Goal: Task Accomplishment & Management: Use online tool/utility

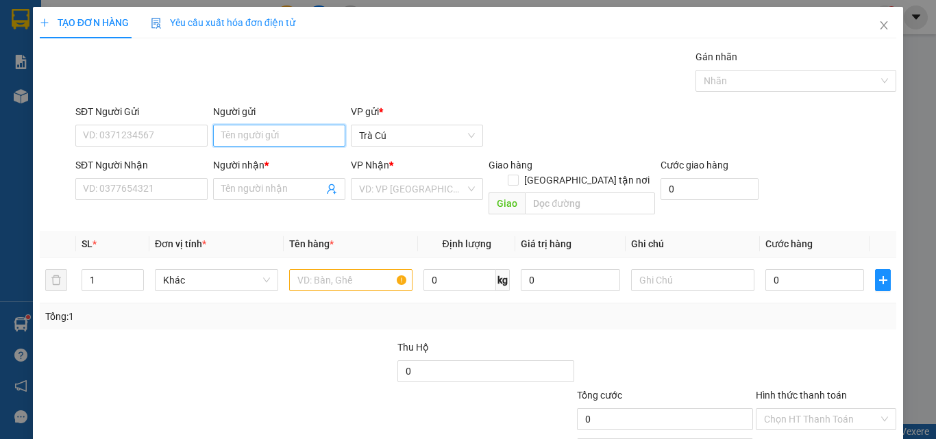
click at [246, 132] on input "Người gửi" at bounding box center [279, 136] width 132 height 22
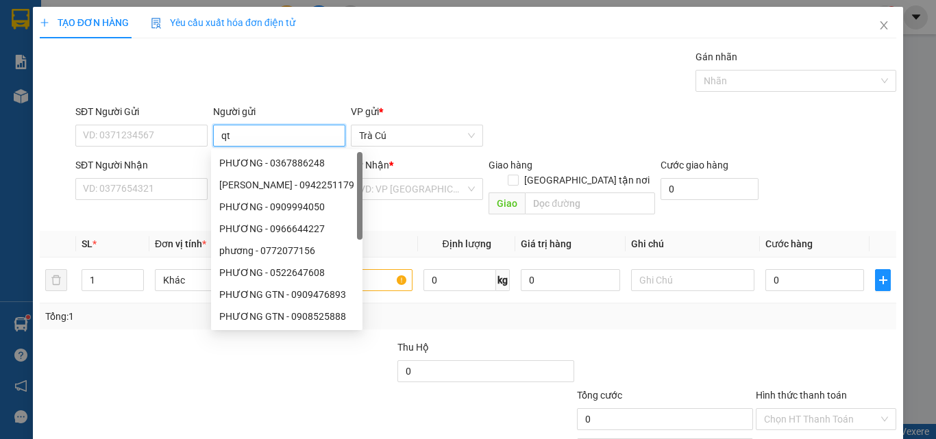
type input "q"
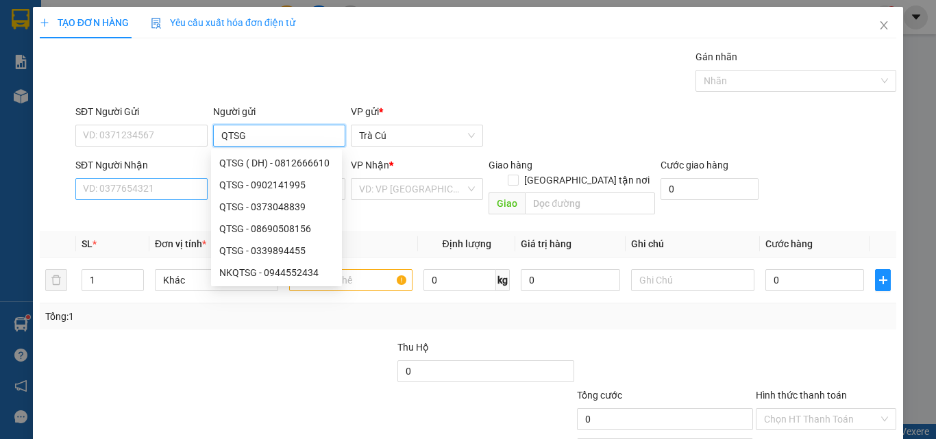
type input "QTSG"
click at [99, 198] on input "SĐT Người Nhận" at bounding box center [141, 189] width 132 height 22
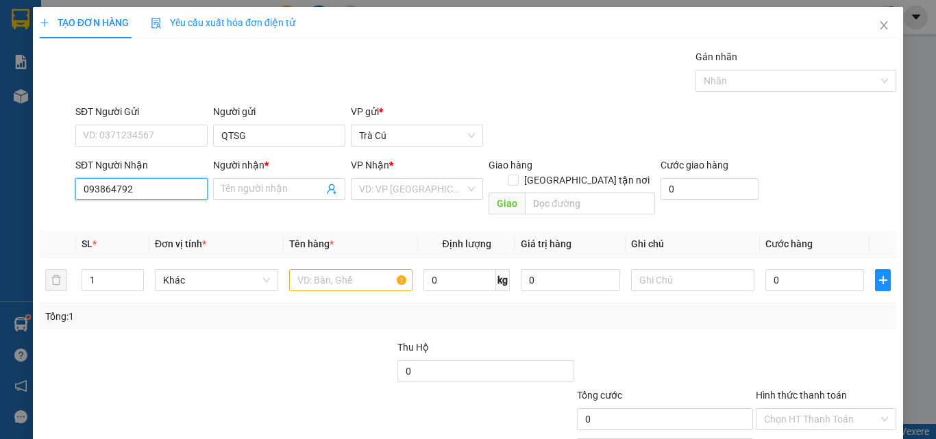
type input "0938647922"
click at [123, 217] on div "0938647922 - THIÊN NHIÊN" at bounding box center [143, 216] width 120 height 15
type input "THIÊN NHIÊN"
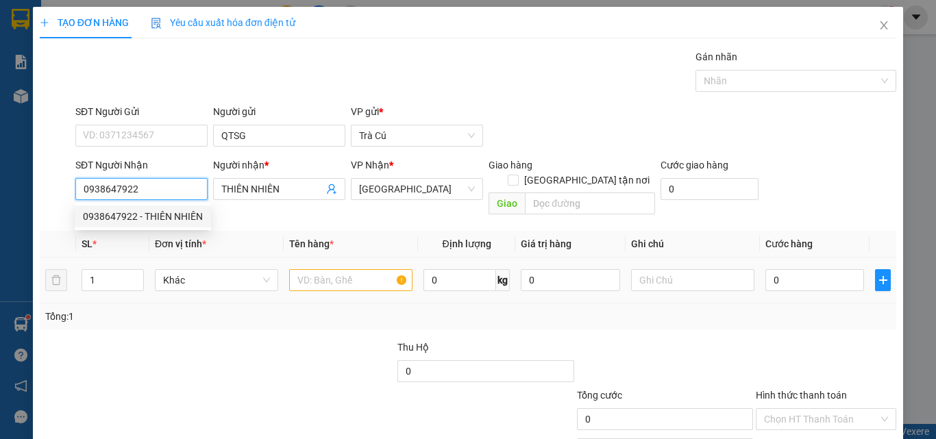
type input "0938647922"
click at [327, 269] on input "text" at bounding box center [350, 280] width 123 height 22
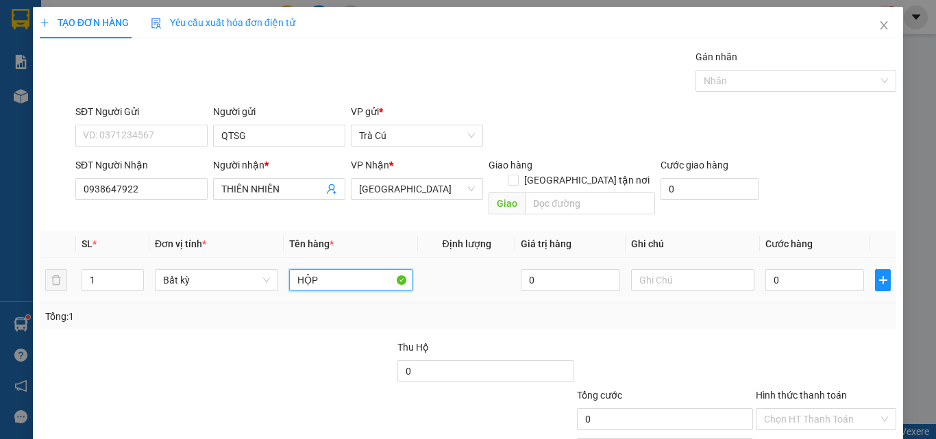
type input "HỘP"
click at [792, 276] on div "0" at bounding box center [814, 279] width 99 height 27
type input "2"
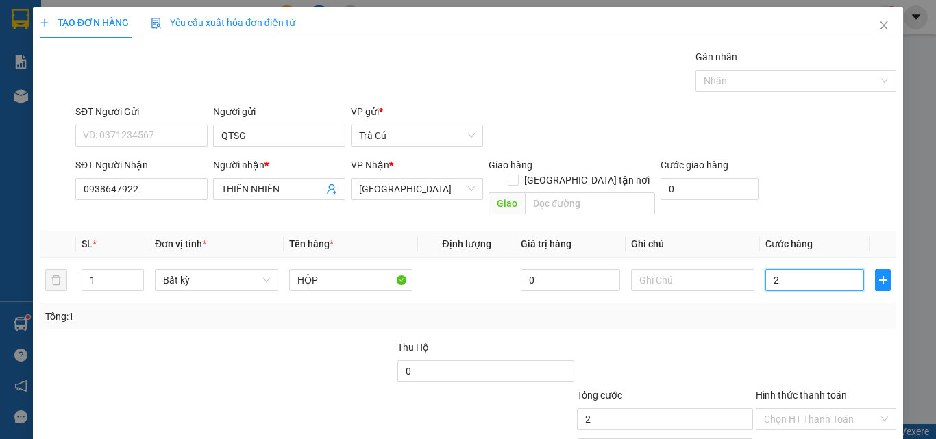
type input "20"
type input "20.000"
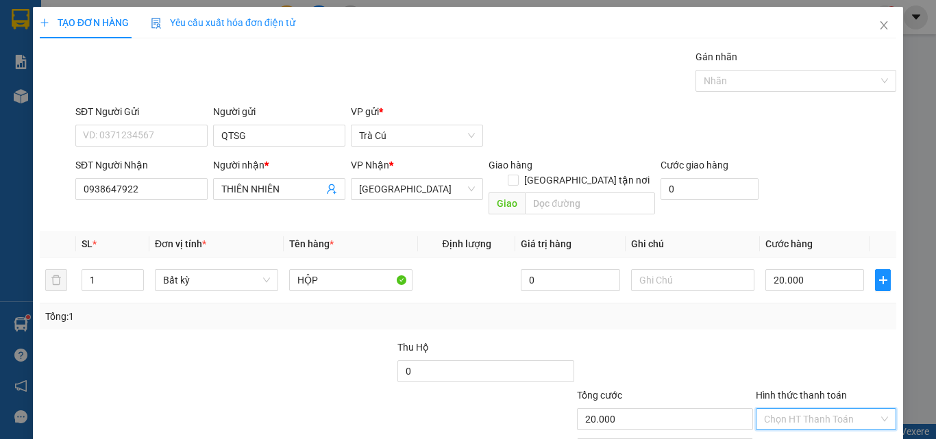
drag, startPoint x: 795, startPoint y: 400, endPoint x: 805, endPoint y: 370, distance: 31.8
click at [794, 409] on input "Hình thức thanh toán" at bounding box center [821, 419] width 114 height 21
click at [806, 359] on div "Tại văn phòng" at bounding box center [817, 354] width 123 height 15
type input "0"
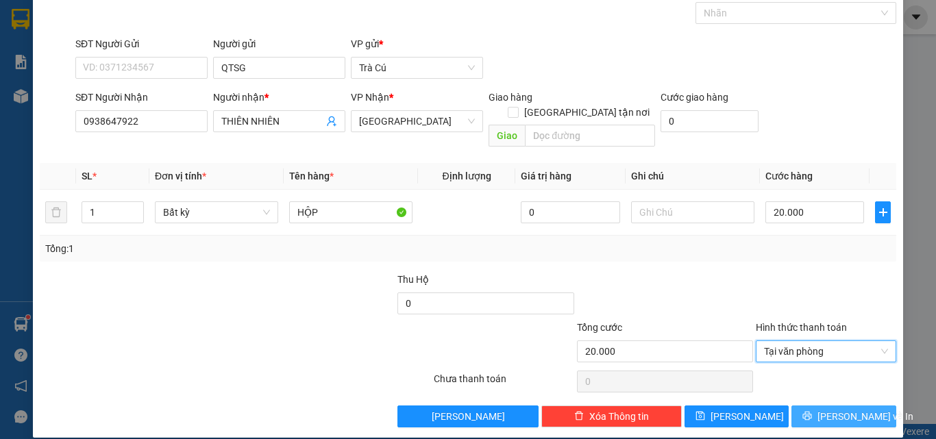
click at [825, 409] on span "[PERSON_NAME] và In" at bounding box center [865, 416] width 96 height 15
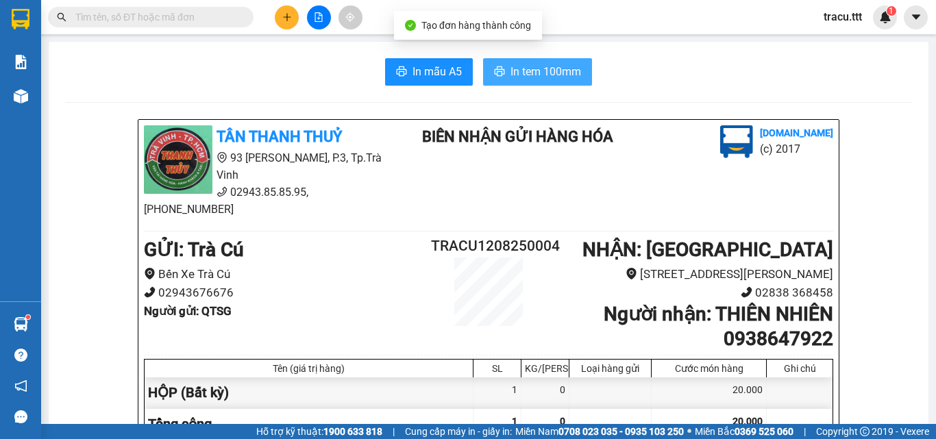
click at [575, 80] on span "In tem 100mm" at bounding box center [545, 71] width 71 height 17
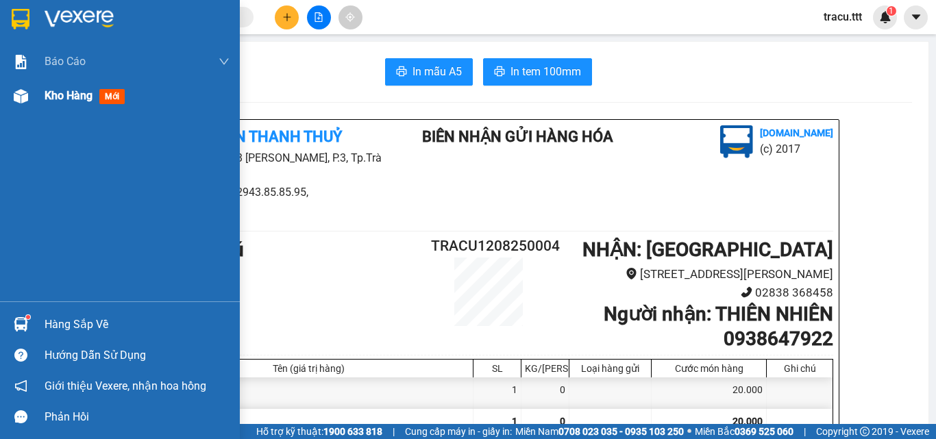
click at [51, 105] on div "Kho hàng mới" at bounding box center [137, 96] width 185 height 34
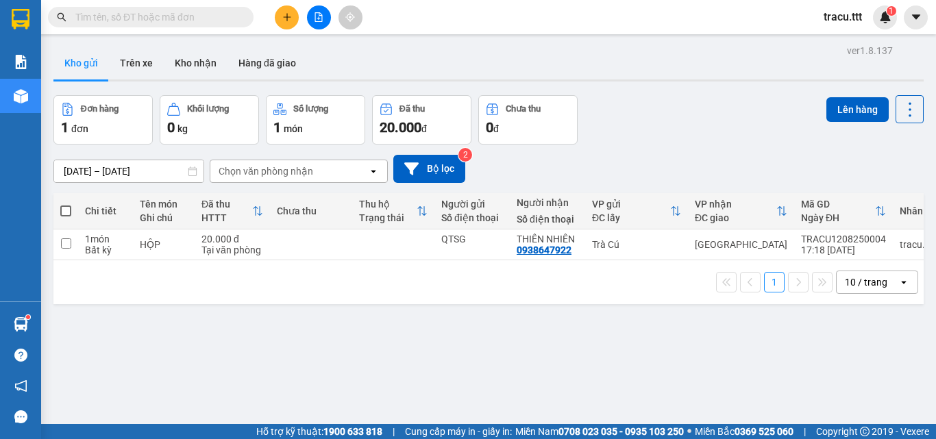
drag, startPoint x: 190, startPoint y: 32, endPoint x: 190, endPoint y: 12, distance: 19.2
click at [190, 32] on div "Kết quả tìm kiếm ( 440 ) Bộ lọc Mã ĐH Trạng thái Món hàng Thu hộ Tổng cước Chưa…" at bounding box center [468, 17] width 936 height 34
click at [191, 12] on input "text" at bounding box center [156, 17] width 162 height 15
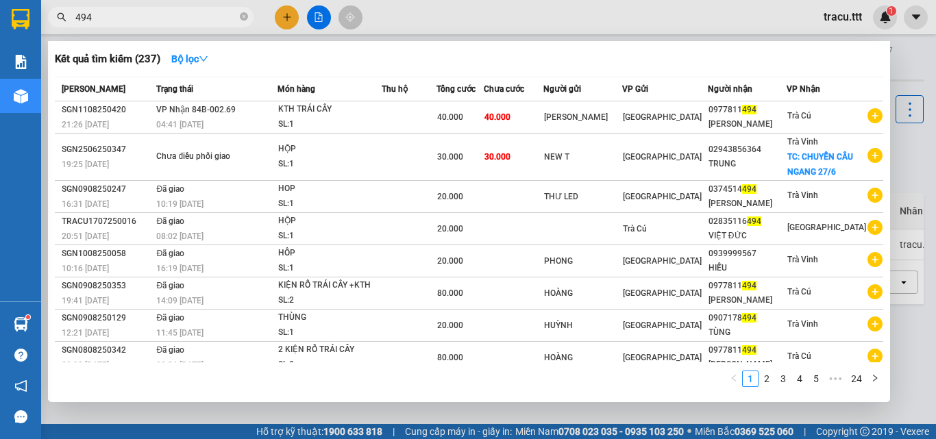
type input "494"
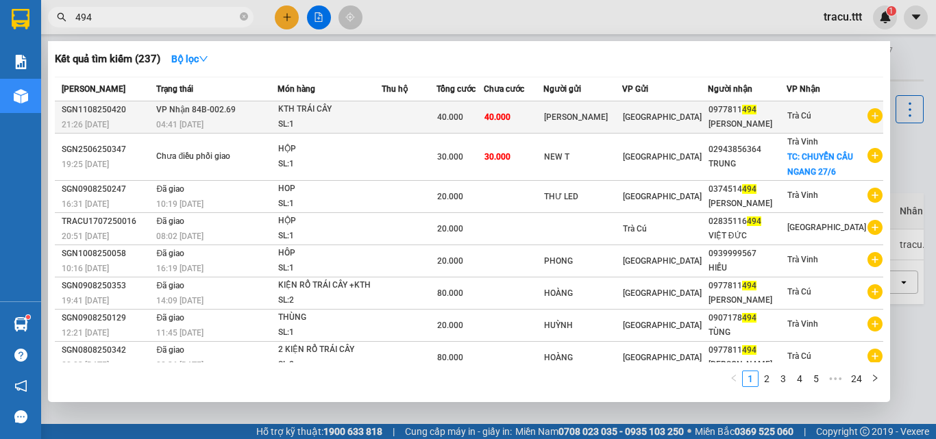
click at [543, 108] on td "40.000" at bounding box center [514, 117] width 60 height 32
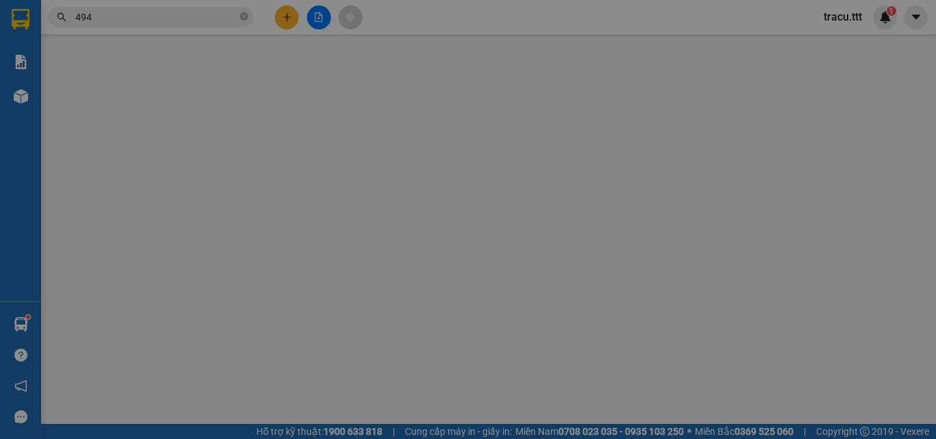
type input "[PERSON_NAME]"
type input "0977811494"
type input "[PERSON_NAME]"
type input "40.000"
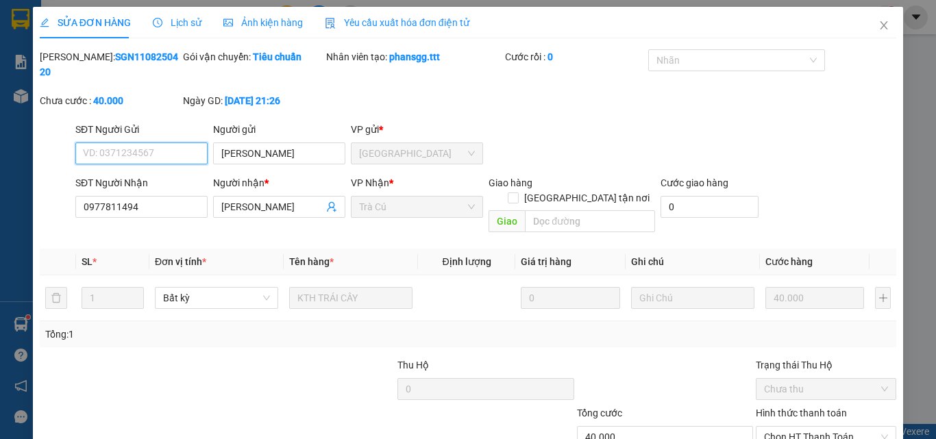
scroll to position [64, 0]
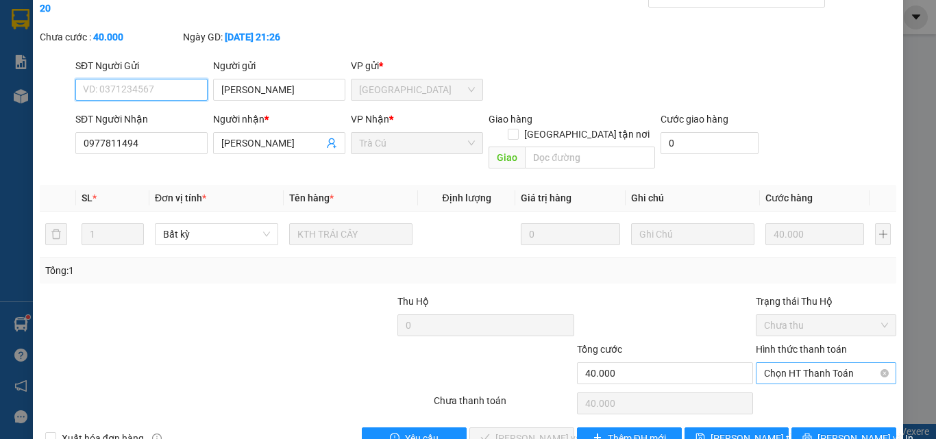
click at [825, 362] on div "Chọn HT Thanh Toán" at bounding box center [826, 373] width 140 height 22
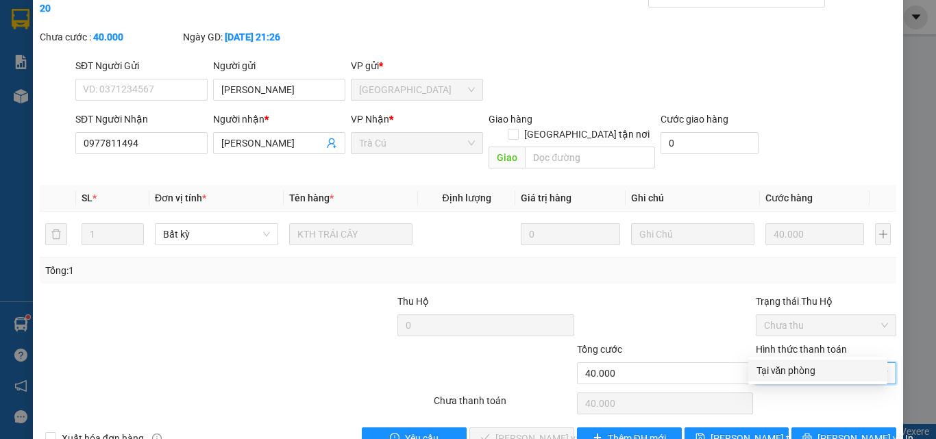
click at [819, 370] on div "Tại văn phòng" at bounding box center [817, 370] width 123 height 15
type input "0"
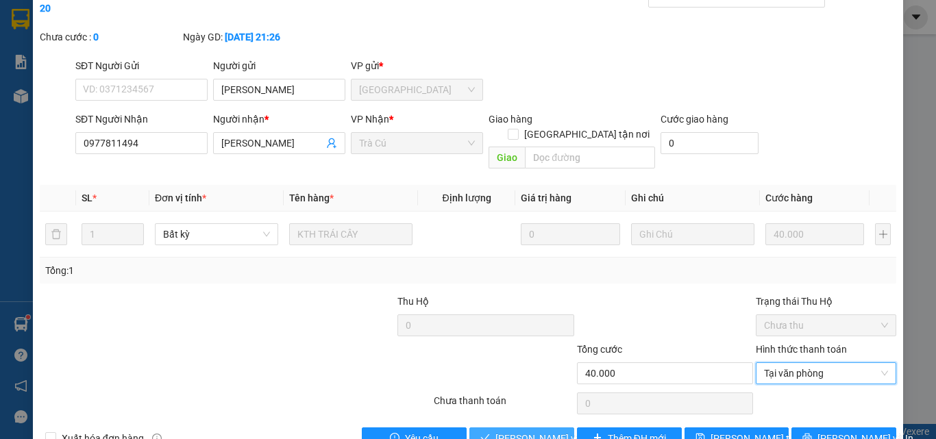
click at [519, 431] on span "[PERSON_NAME] và Giao hàng" at bounding box center [561, 438] width 132 height 15
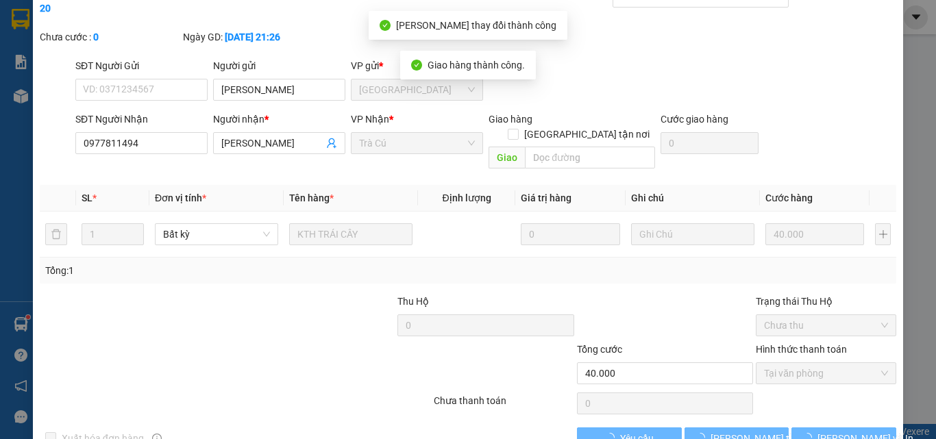
scroll to position [0, 0]
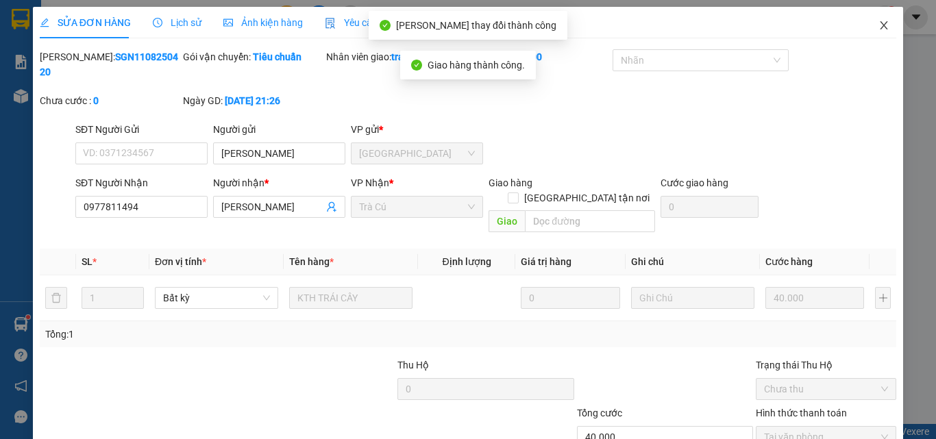
drag, startPoint x: 882, startPoint y: 14, endPoint x: 873, endPoint y: 28, distance: 17.3
click at [882, 14] on span "Close" at bounding box center [884, 26] width 38 height 38
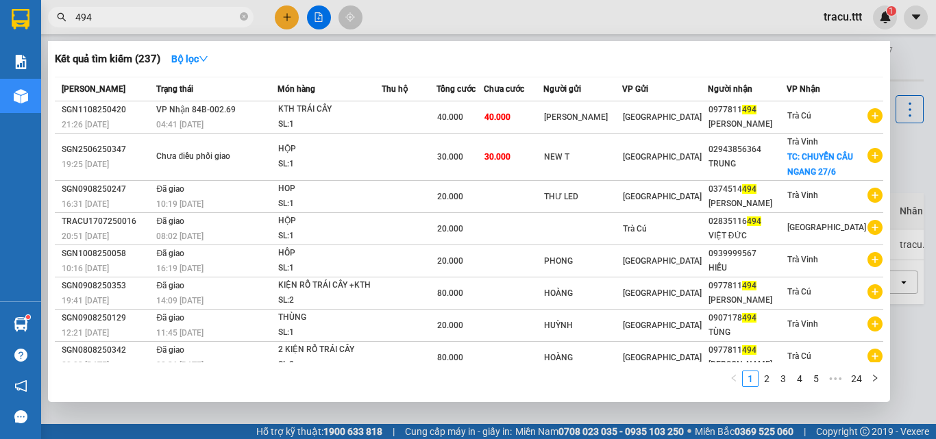
click at [249, 16] on span "494" at bounding box center [151, 17] width 206 height 21
click at [243, 17] on icon "close-circle" at bounding box center [244, 16] width 8 height 8
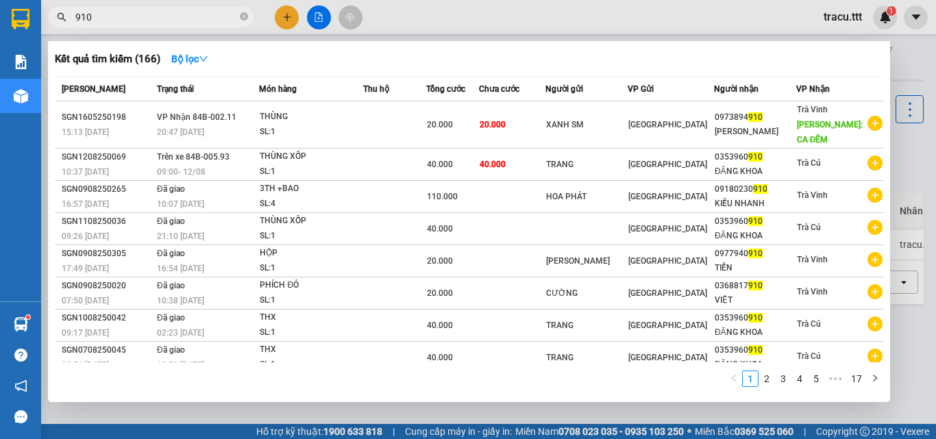
type input "910"
click at [243, 17] on icon "close-circle" at bounding box center [244, 16] width 8 height 8
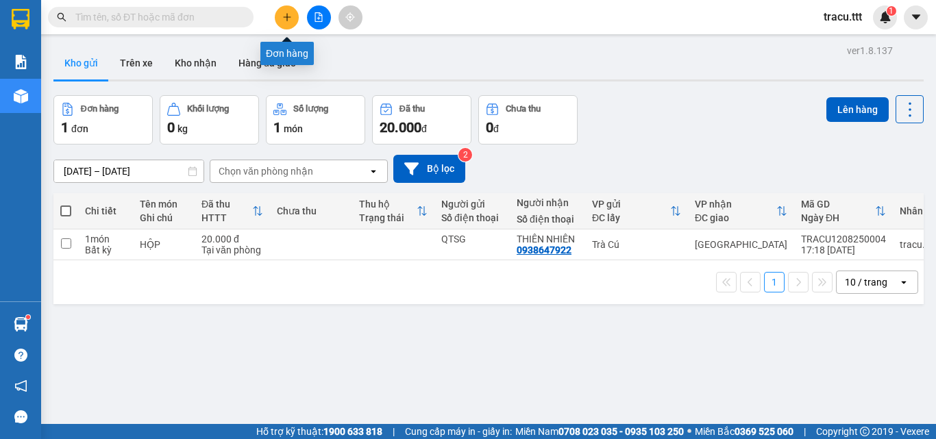
click at [296, 19] on button at bounding box center [287, 17] width 24 height 24
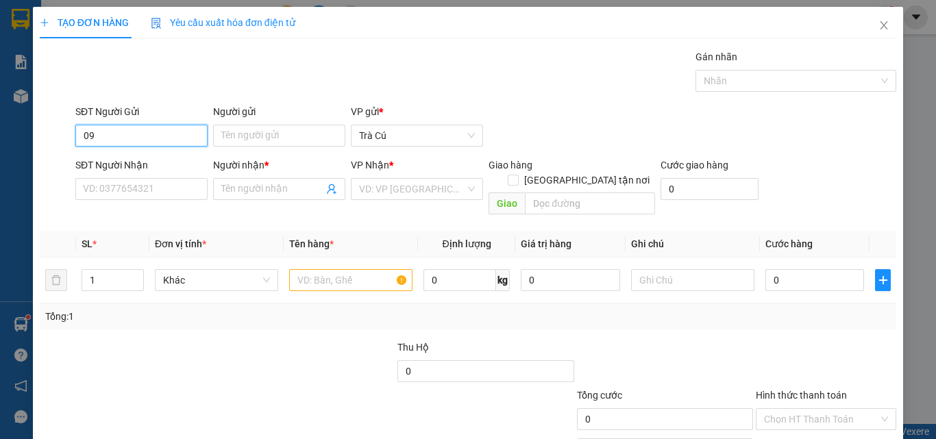
type input "0"
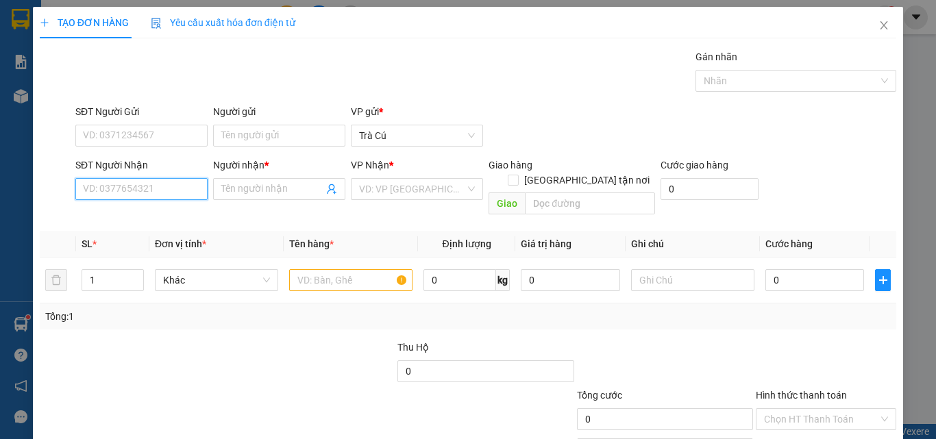
click at [173, 182] on input "SĐT Người Nhận" at bounding box center [141, 189] width 132 height 22
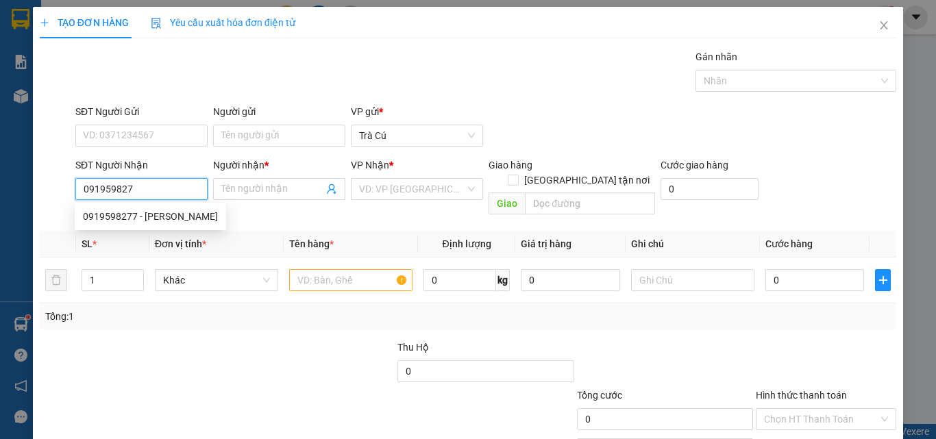
type input "0919598277"
click at [181, 220] on div "0919598277 - [PERSON_NAME]" at bounding box center [150, 216] width 135 height 15
type input "[PERSON_NAME]"
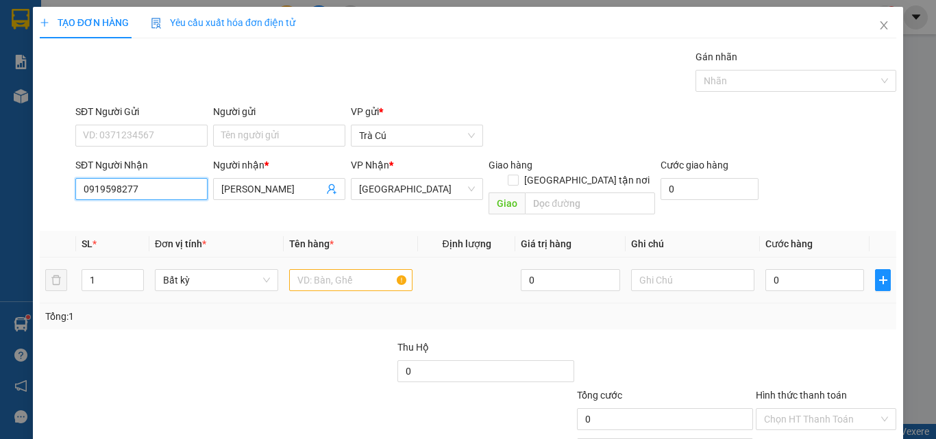
type input "0919598277"
click at [325, 269] on input "text" at bounding box center [350, 280] width 123 height 22
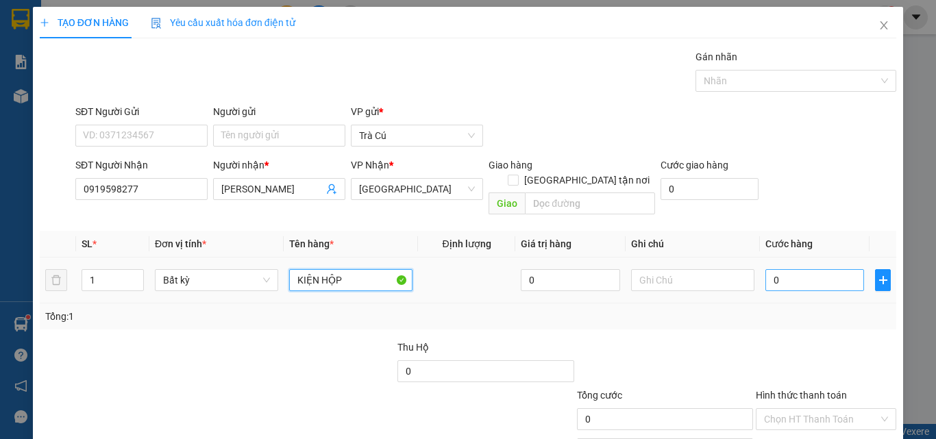
type input "KIỆN HỘP"
click at [782, 275] on input "0" at bounding box center [814, 280] width 99 height 22
type input "3"
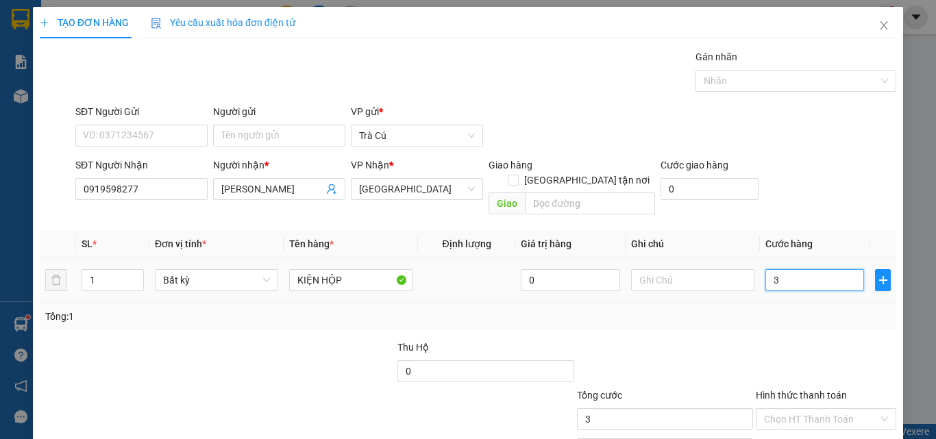
type input "30"
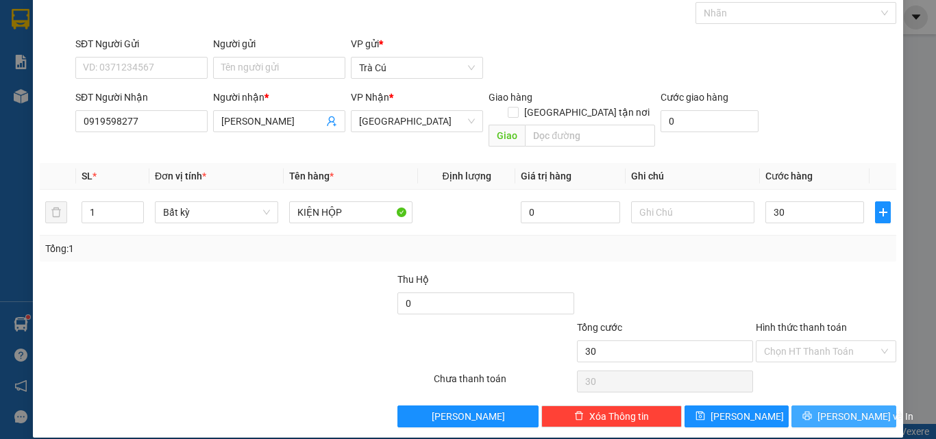
type input "30.000"
click at [831, 406] on button "[PERSON_NAME] và In" at bounding box center [843, 417] width 105 height 22
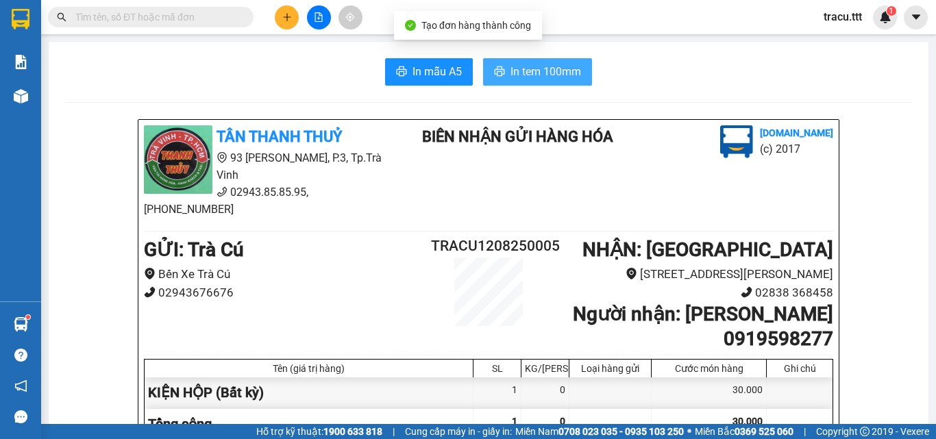
click at [535, 79] on span "In tem 100mm" at bounding box center [545, 71] width 71 height 17
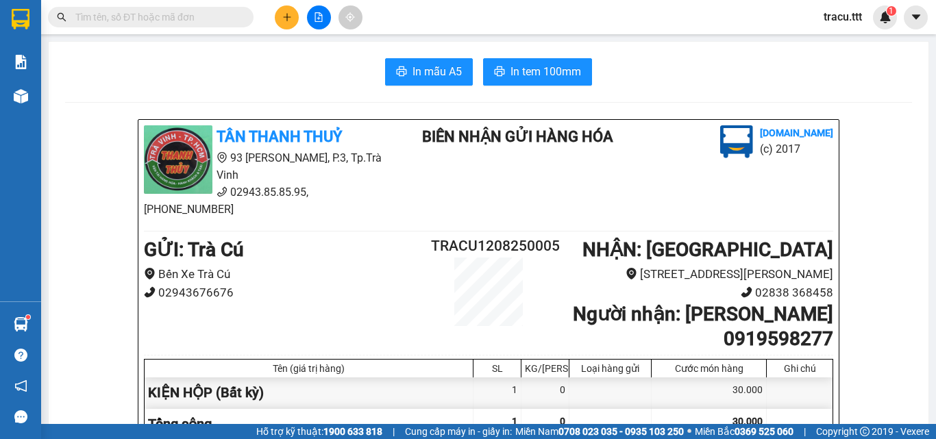
click at [323, 12] on icon "file-add" at bounding box center [319, 17] width 10 height 10
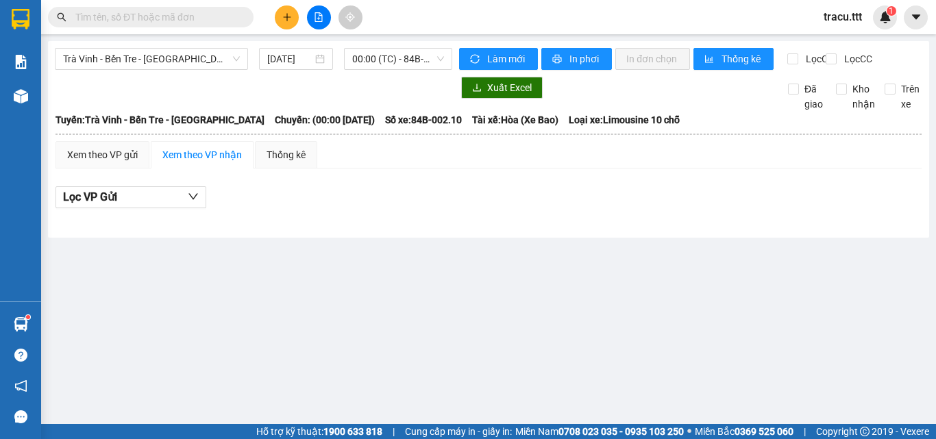
click at [203, 45] on div "Trà Vinh - Bến Tre - [GEOGRAPHIC_DATA] [DATE] 00:00 (TC) - 84B-002.10 - (Đã hủy…" at bounding box center [488, 139] width 881 height 197
click at [199, 60] on span "Trà Vinh - Bến Tre - [GEOGRAPHIC_DATA]" at bounding box center [151, 59] width 177 height 21
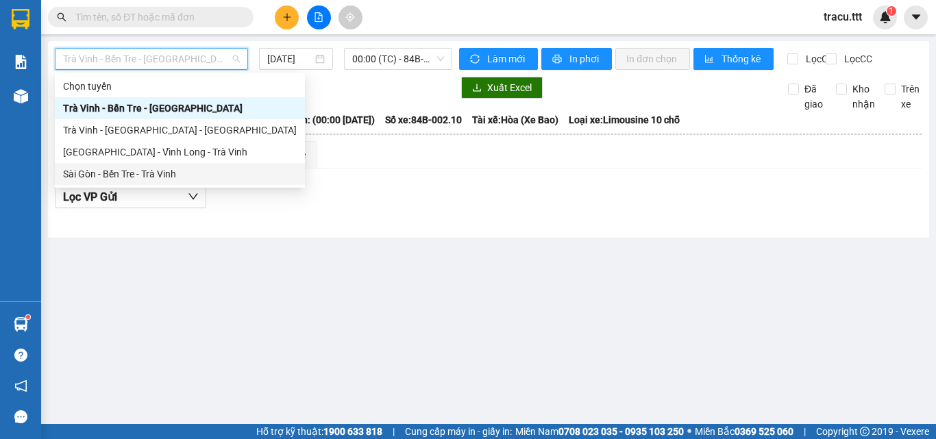
click at [176, 180] on div "Sài Gòn - Bến Tre - Trà Vinh" at bounding box center [180, 173] width 234 height 15
type input "[DATE]"
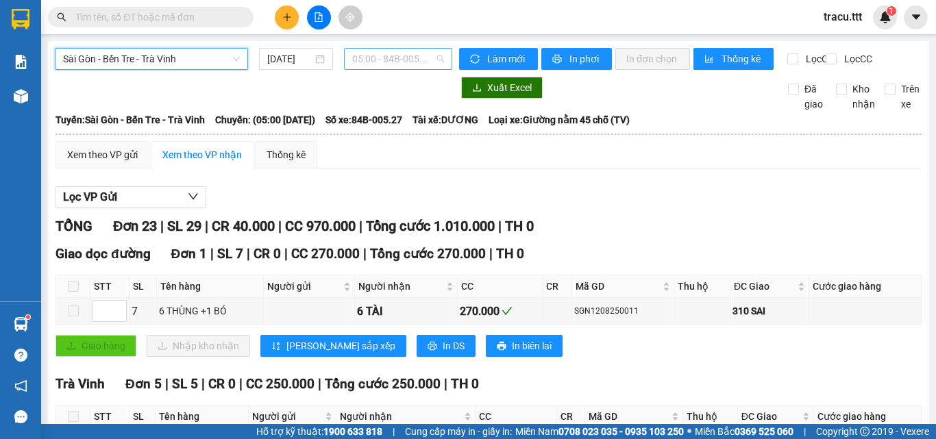
click at [366, 61] on span "05:00 - 84B-005.27" at bounding box center [398, 59] width 92 height 21
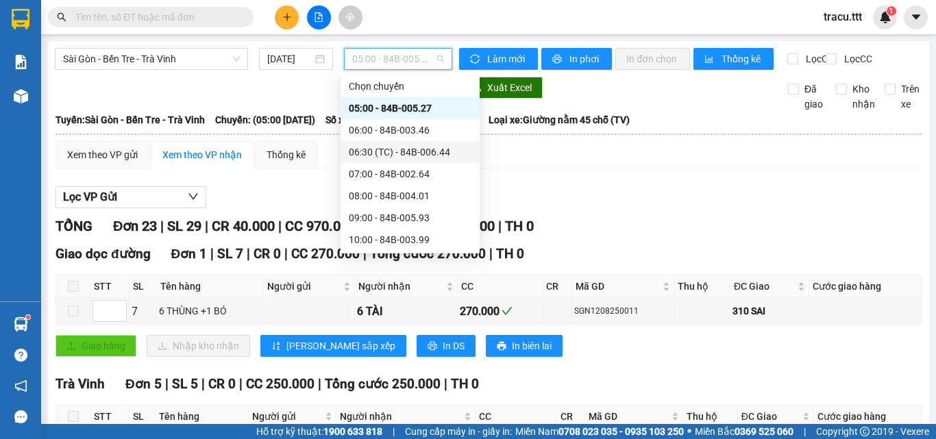
scroll to position [69, 0]
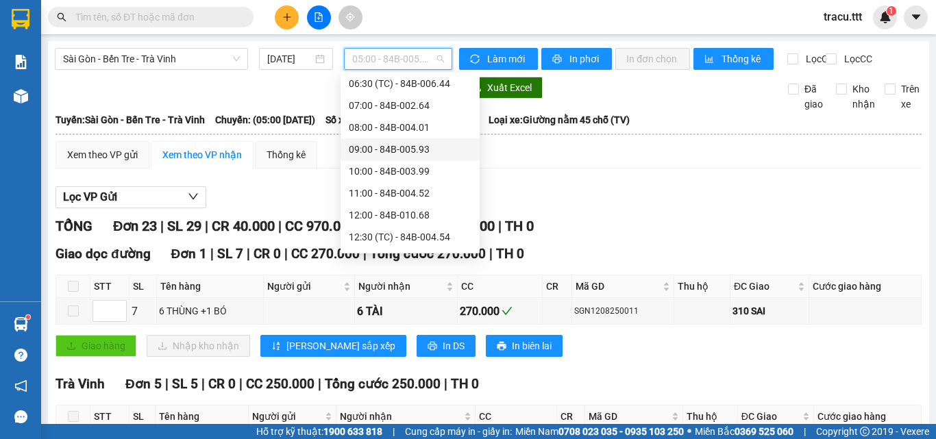
click at [419, 156] on div "09:00 - 84B-005.93" at bounding box center [410, 149] width 123 height 15
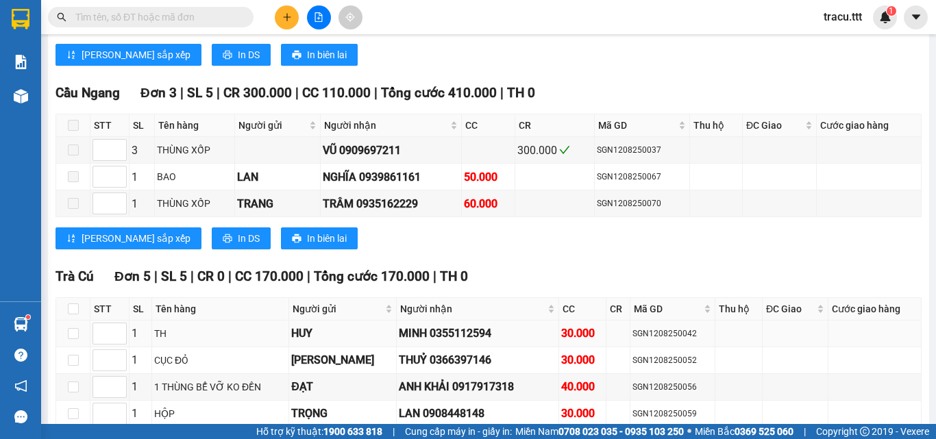
scroll to position [1096, 0]
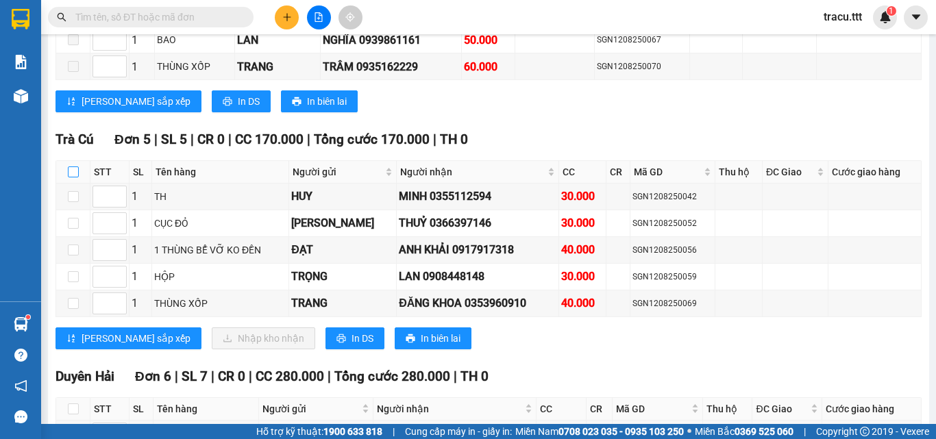
click at [70, 177] on input "checkbox" at bounding box center [73, 171] width 11 height 11
checkbox input "true"
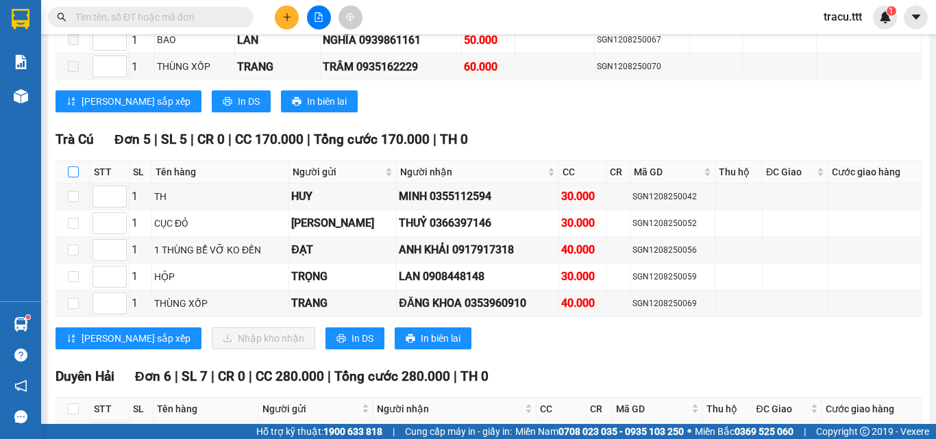
checkbox input "true"
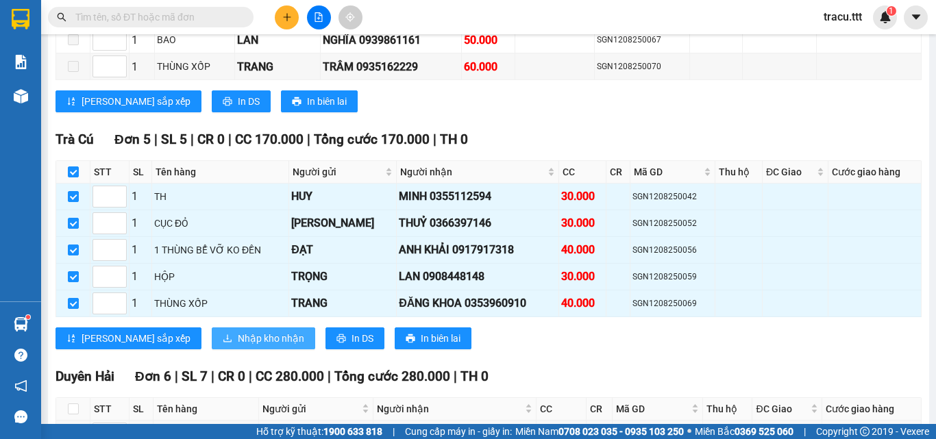
click at [212, 340] on button "Nhập kho nhận" at bounding box center [263, 338] width 103 height 22
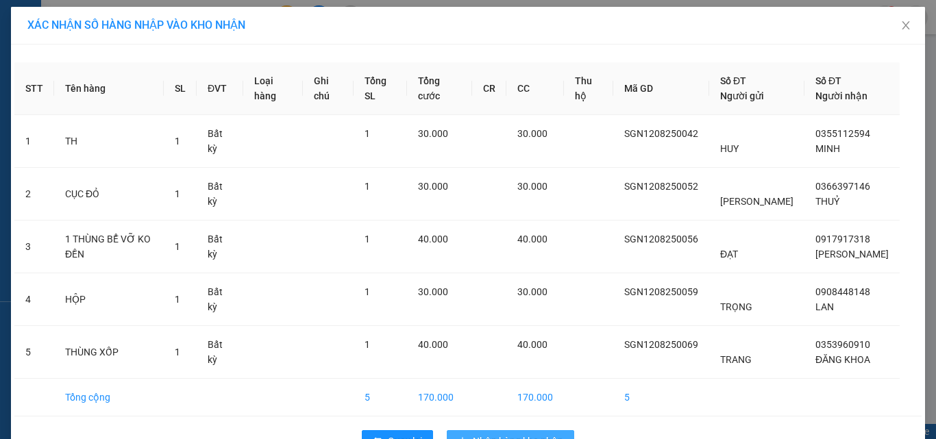
click at [502, 432] on button "Nhập hàng kho nhận" at bounding box center [510, 441] width 127 height 22
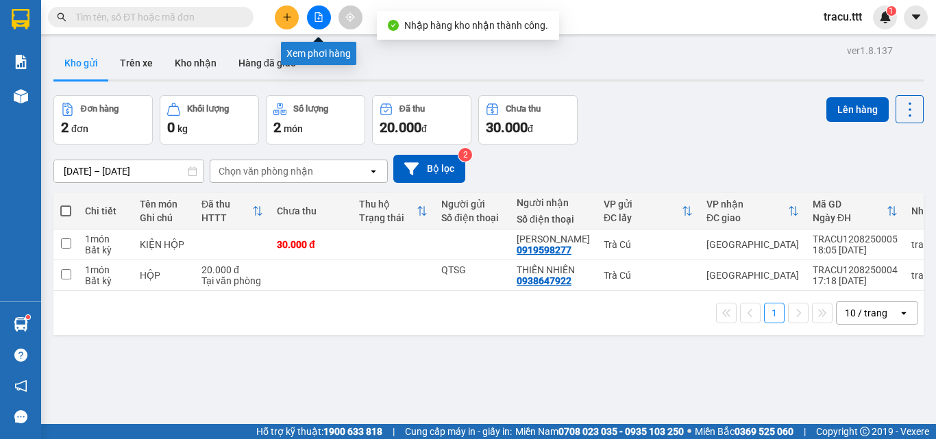
click at [323, 16] on button at bounding box center [319, 17] width 24 height 24
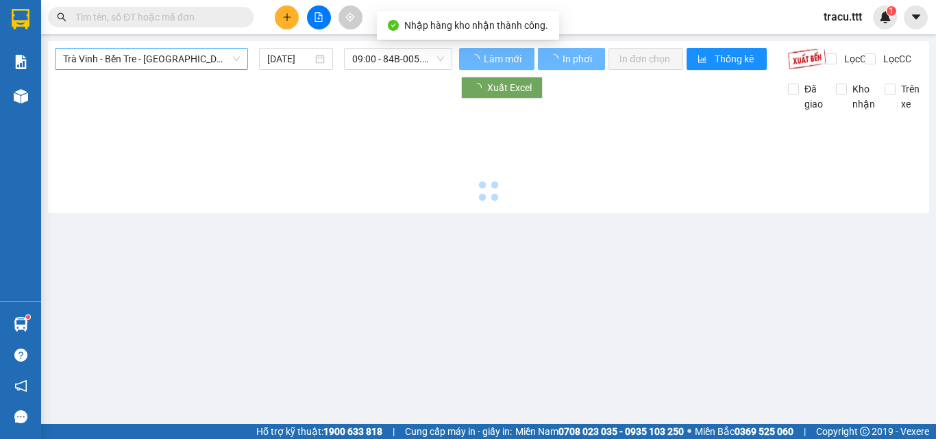
click at [229, 53] on span "Trà Vinh - Bến Tre - [GEOGRAPHIC_DATA]" at bounding box center [151, 59] width 177 height 21
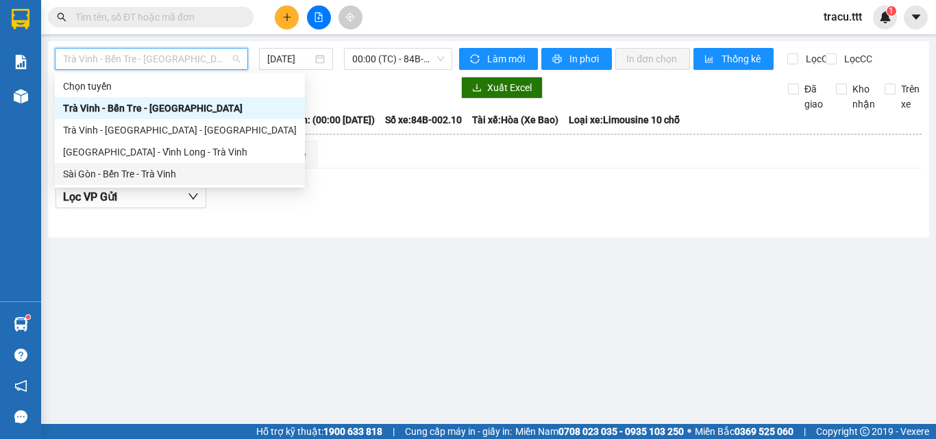
click at [161, 175] on div "Sài Gòn - Bến Tre - Trà Vinh" at bounding box center [180, 173] width 234 height 15
type input "[DATE]"
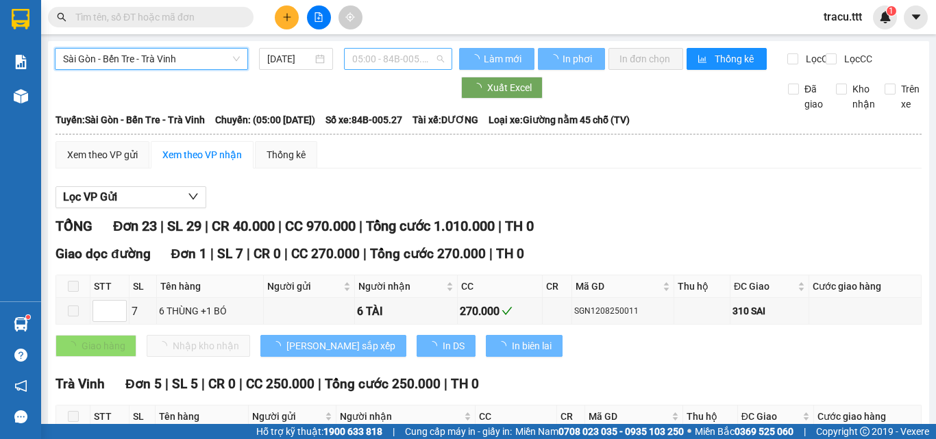
click at [375, 55] on span "05:00 - 84B-005.27" at bounding box center [398, 59] width 92 height 21
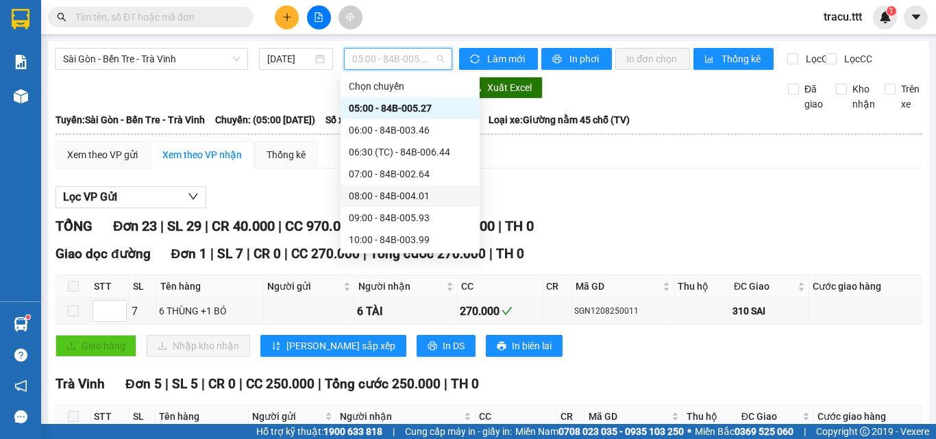
click at [400, 206] on div "08:00 - 84B-004.01" at bounding box center [409, 196] width 139 height 22
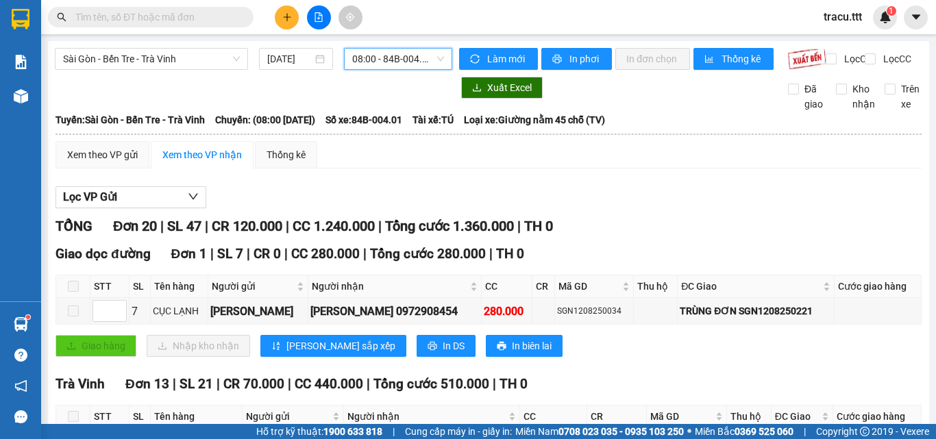
click at [384, 70] on div "Sài Gòn - Bến Tre - Trà Vinh [DATE] 08:00 08:00 - 84B-004.01" at bounding box center [253, 59] width 397 height 22
click at [394, 68] on span "08:00 - 84B-004.01" at bounding box center [398, 59] width 92 height 21
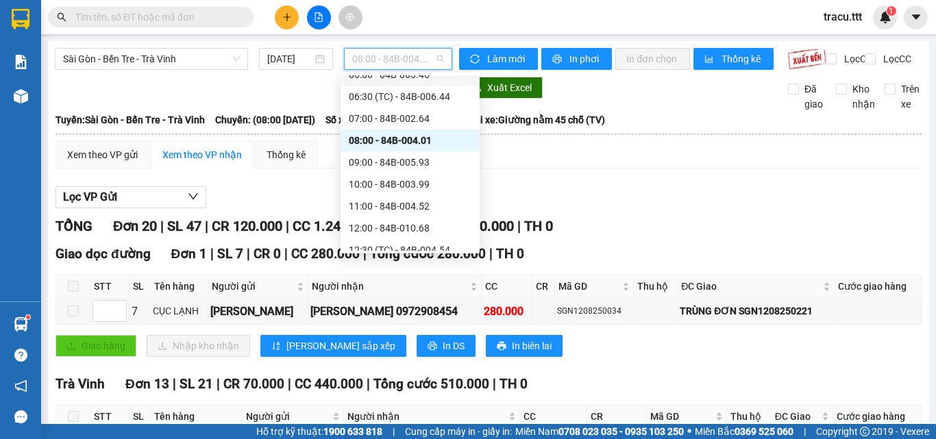
scroll to position [69, 0]
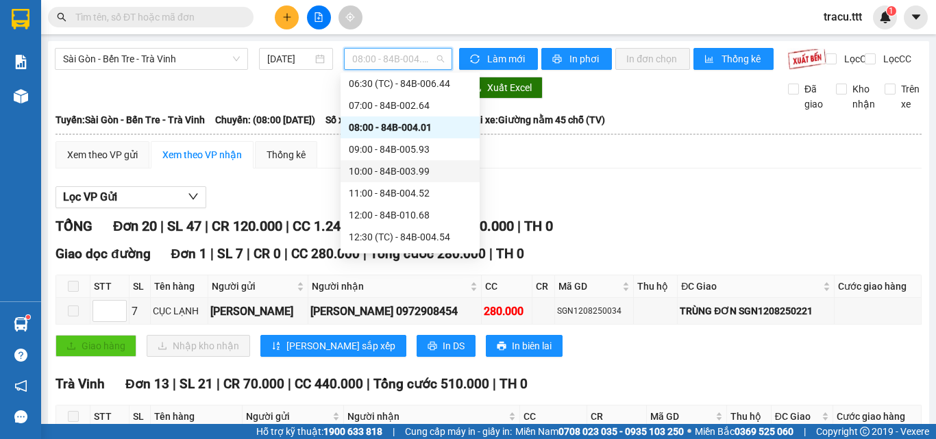
click at [405, 174] on div "10:00 - 84B-003.99" at bounding box center [410, 171] width 123 height 15
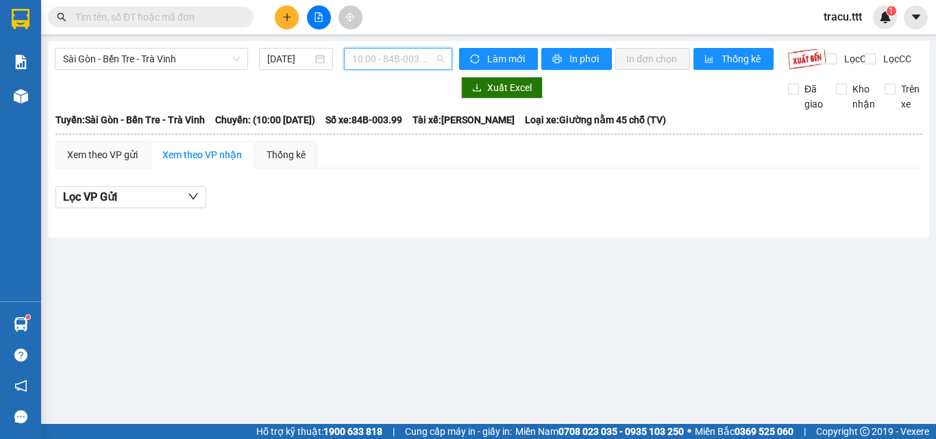
click at [383, 64] on span "10:00 - 84B-003.99" at bounding box center [398, 59] width 92 height 21
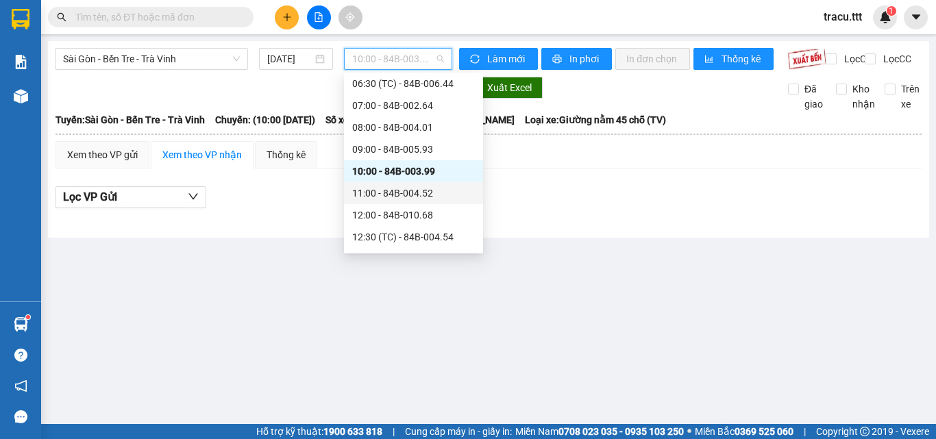
click at [402, 188] on div "11:00 - 84B-004.52" at bounding box center [413, 193] width 123 height 15
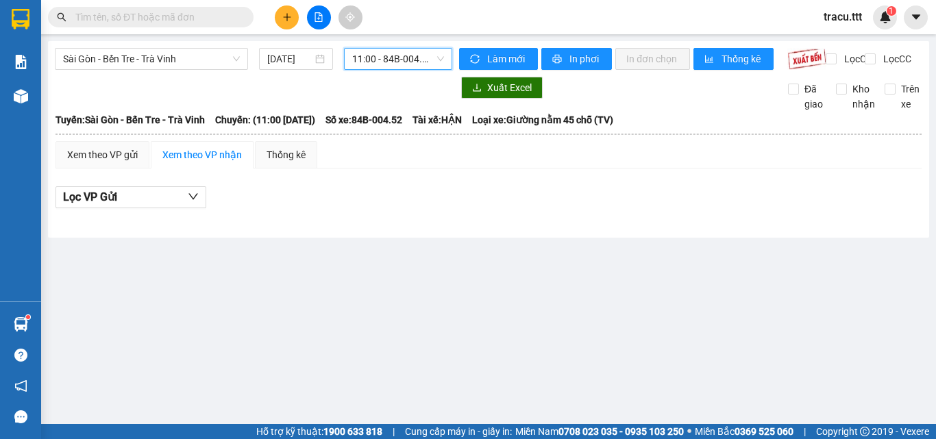
click at [423, 62] on span "11:00 - 84B-004.52" at bounding box center [398, 59] width 92 height 21
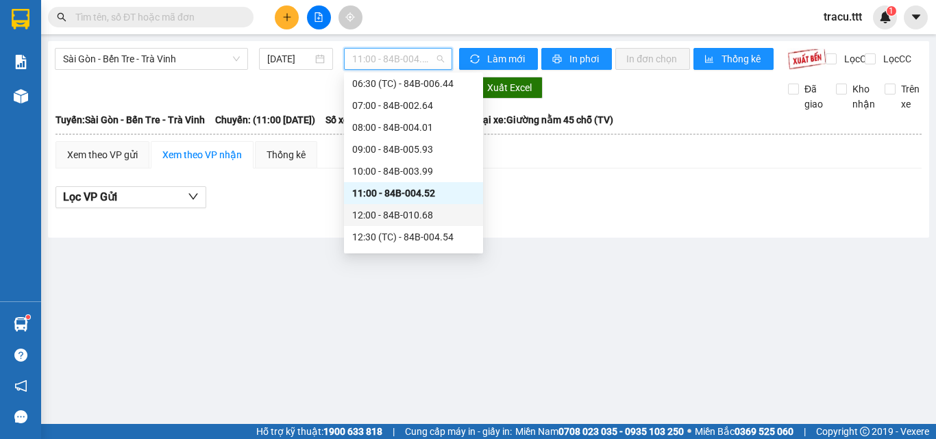
click at [417, 210] on div "12:00 - 84B-010.68" at bounding box center [413, 215] width 123 height 15
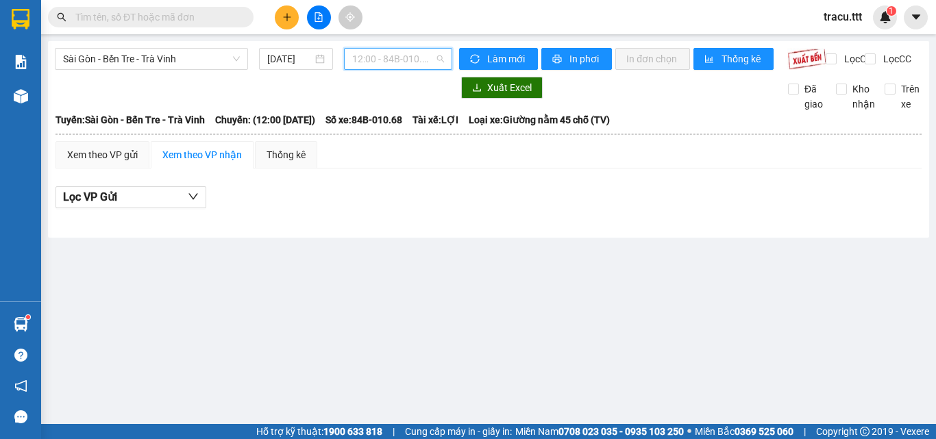
click at [414, 56] on span "12:00 - 84B-010.68" at bounding box center [398, 59] width 92 height 21
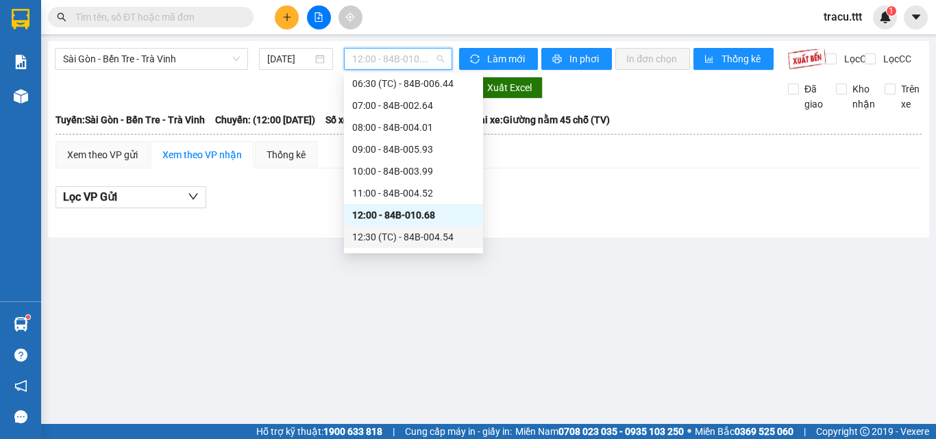
drag, startPoint x: 432, startPoint y: 244, endPoint x: 439, endPoint y: 229, distance: 16.6
click at [434, 242] on div "12:30 (TC) - 84B-004.54" at bounding box center [413, 236] width 123 height 15
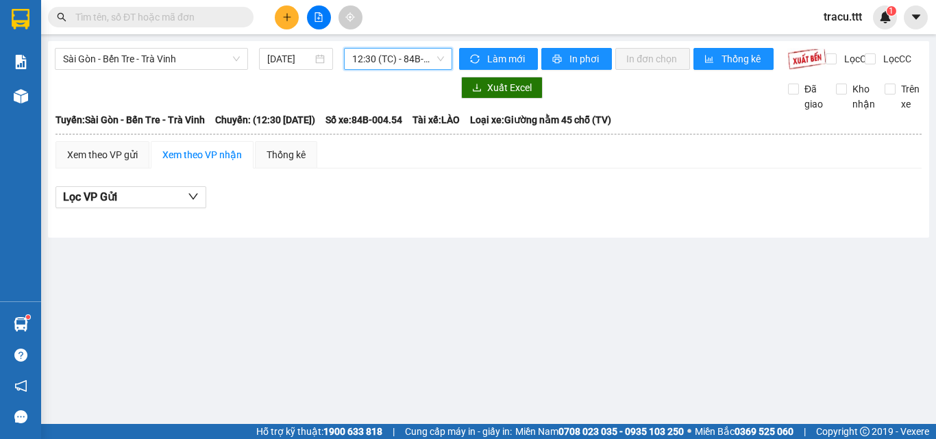
click at [408, 60] on span "12:30 (TC) - 84B-004.54" at bounding box center [398, 59] width 92 height 21
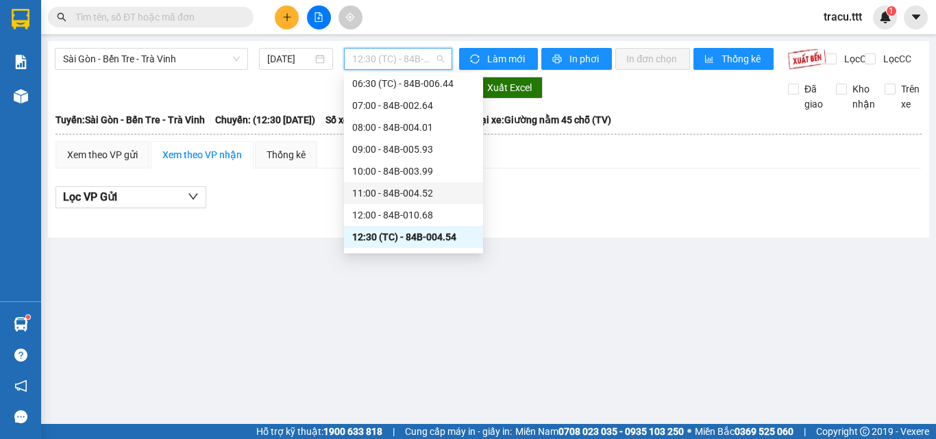
scroll to position [137, 0]
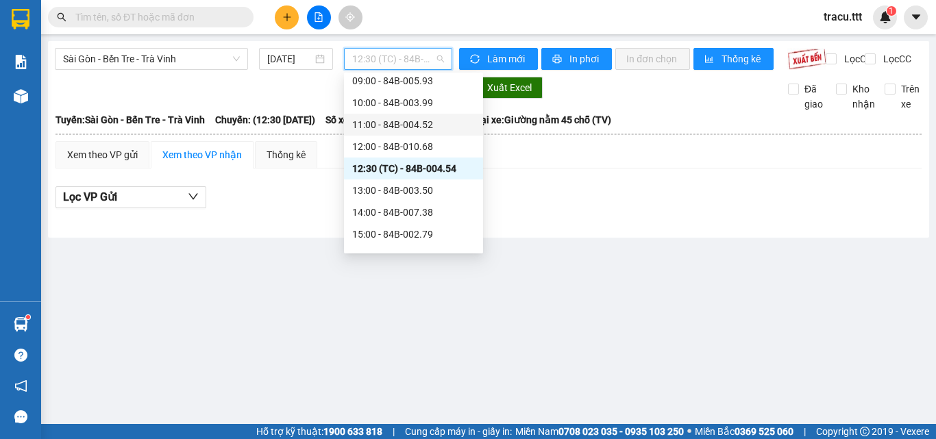
click at [435, 195] on div "13:00 - 84B-003.50" at bounding box center [413, 190] width 123 height 15
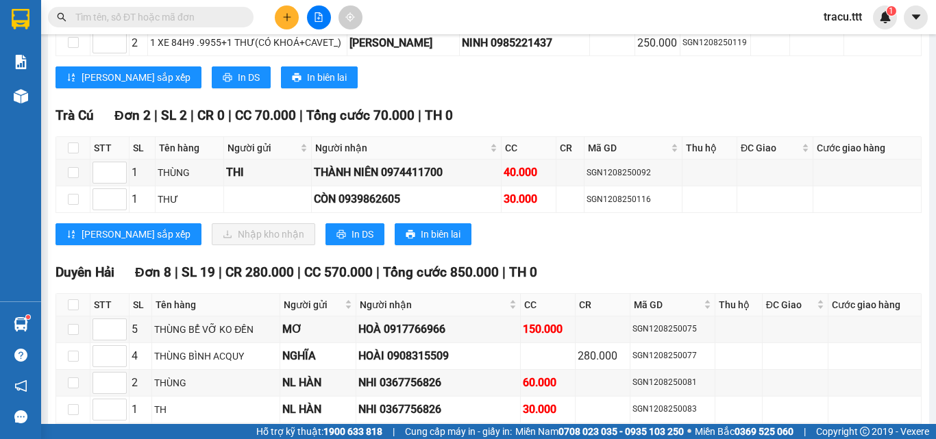
scroll to position [1370, 0]
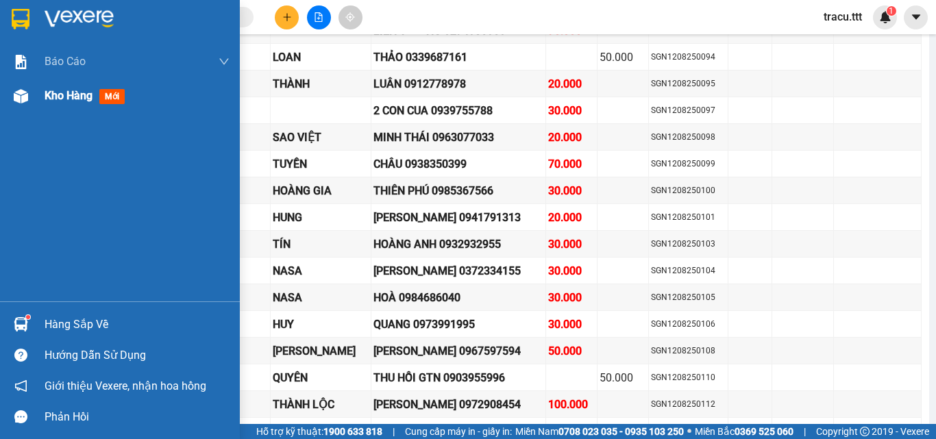
click at [49, 103] on div "Kho hàng mới" at bounding box center [88, 95] width 86 height 17
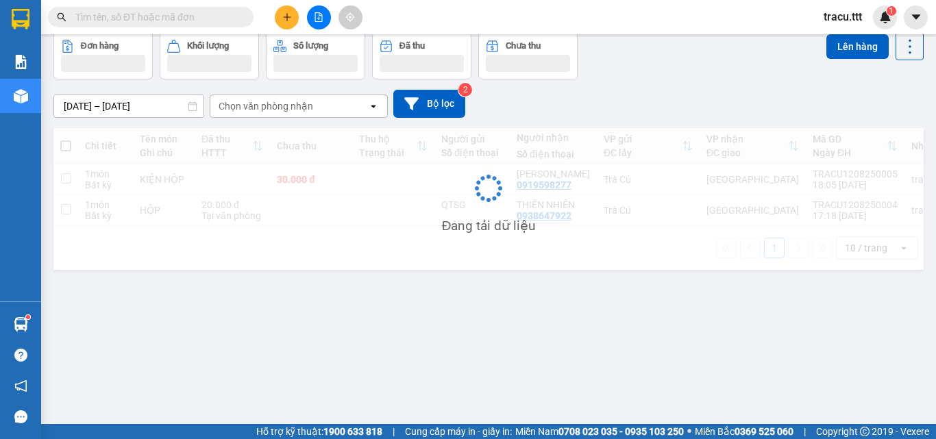
scroll to position [63, 0]
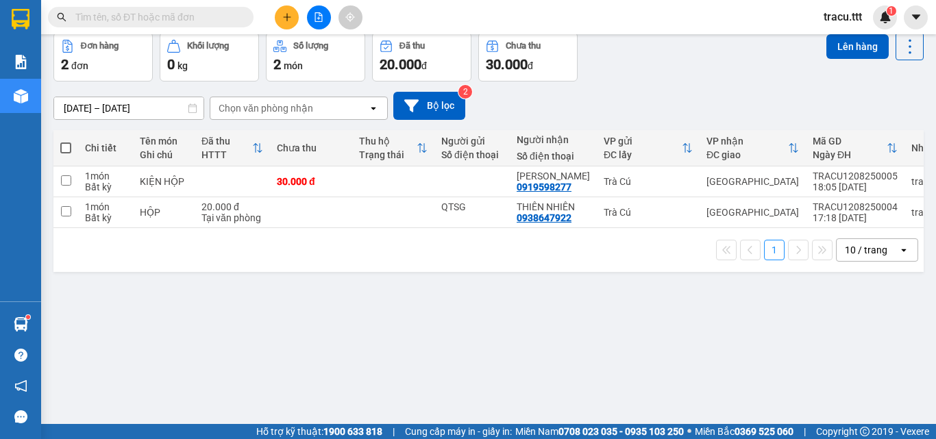
click at [239, 21] on span at bounding box center [151, 17] width 206 height 21
click at [236, 19] on input "text" at bounding box center [156, 17] width 162 height 15
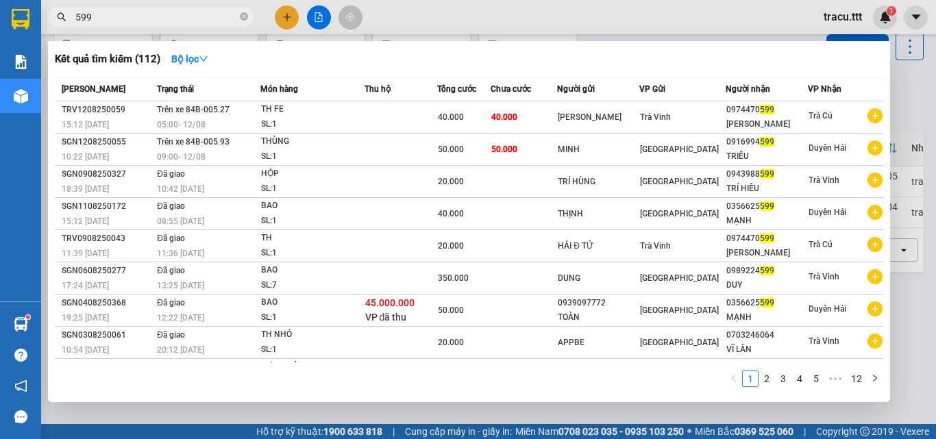
type input "599"
click at [315, 19] on div at bounding box center [468, 219] width 936 height 439
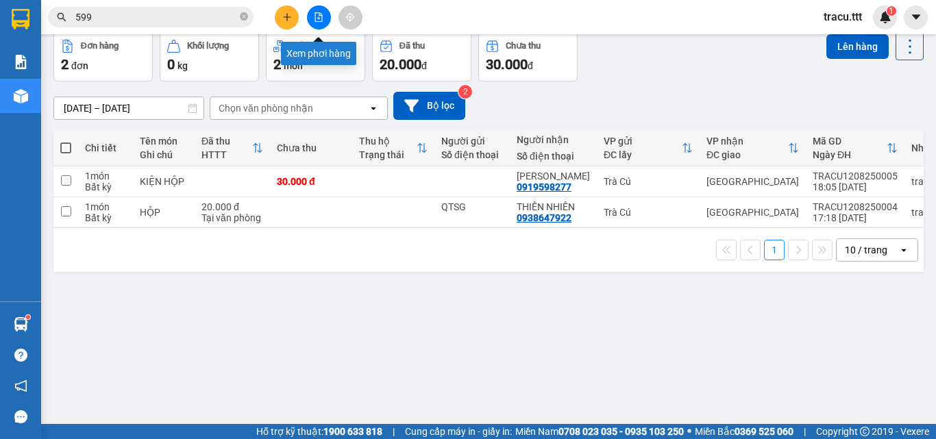
click at [321, 20] on icon "file-add" at bounding box center [319, 17] width 10 height 10
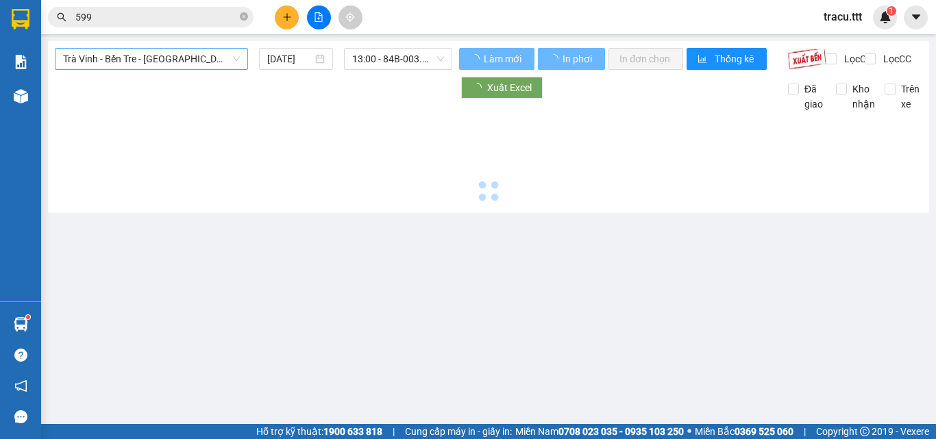
click at [226, 58] on span "Trà Vinh - Bến Tre - [GEOGRAPHIC_DATA]" at bounding box center [151, 59] width 177 height 21
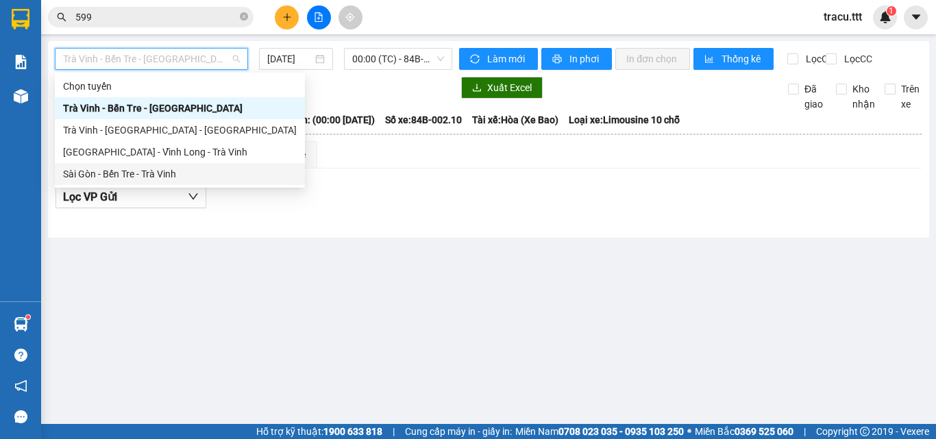
click at [182, 173] on div "Sài Gòn - Bến Tre - Trà Vinh" at bounding box center [180, 173] width 234 height 15
type input "[DATE]"
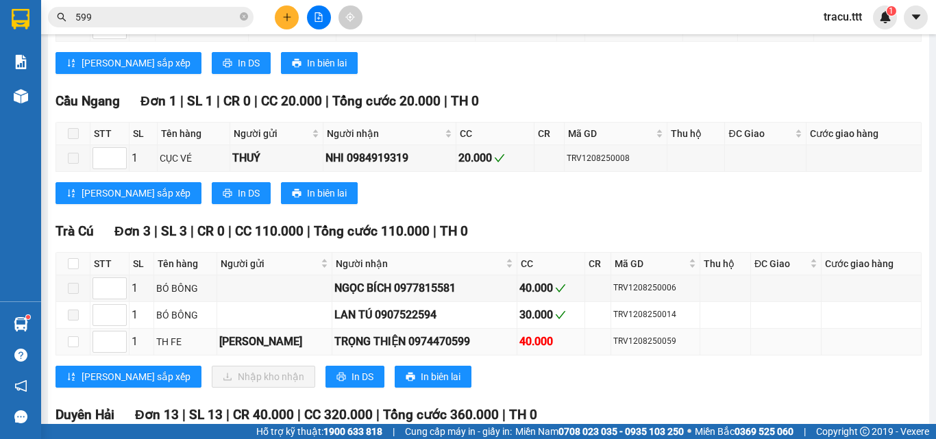
scroll to position [548, 0]
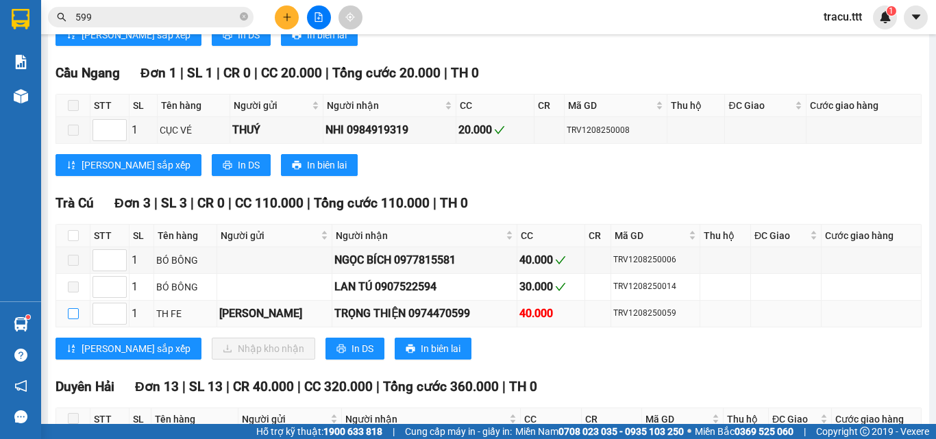
click at [69, 319] on input "checkbox" at bounding box center [73, 313] width 11 height 11
checkbox input "true"
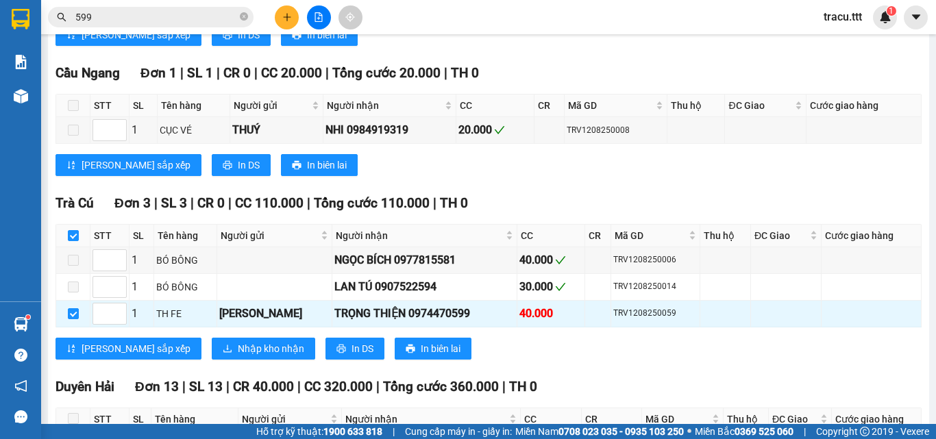
click at [171, 345] on div "Trà Cú Đơn 3 | SL 3 | CR 0 | CC 110.000 | Tổng cước 110.000 | TH 0 STT SL Tên h…" at bounding box center [488, 281] width 866 height 177
click at [238, 356] on span "Nhập kho nhận" at bounding box center [271, 348] width 66 height 15
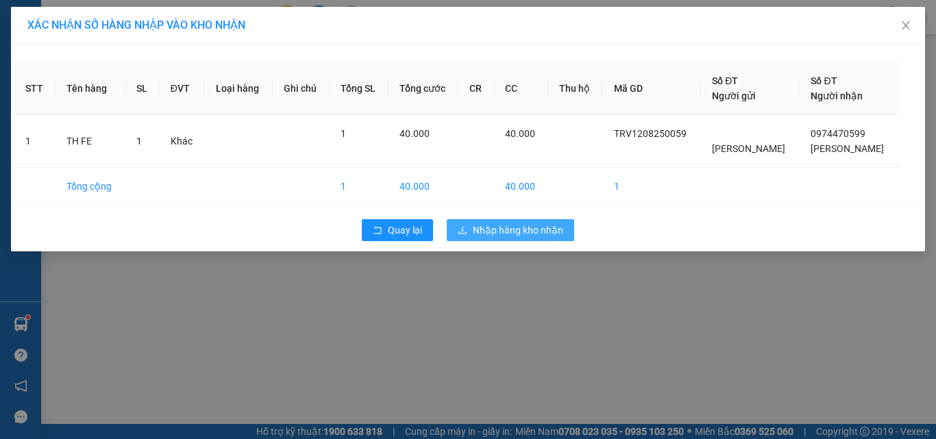
click at [555, 236] on span "Nhập hàng kho nhận" at bounding box center [518, 230] width 90 height 15
